Goal: Task Accomplishment & Management: Complete application form

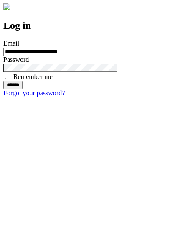
type input "**********"
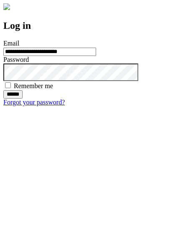
click at [23, 98] on input "******" at bounding box center [12, 94] width 19 height 8
